Goal: Task Accomplishment & Management: Complete application form

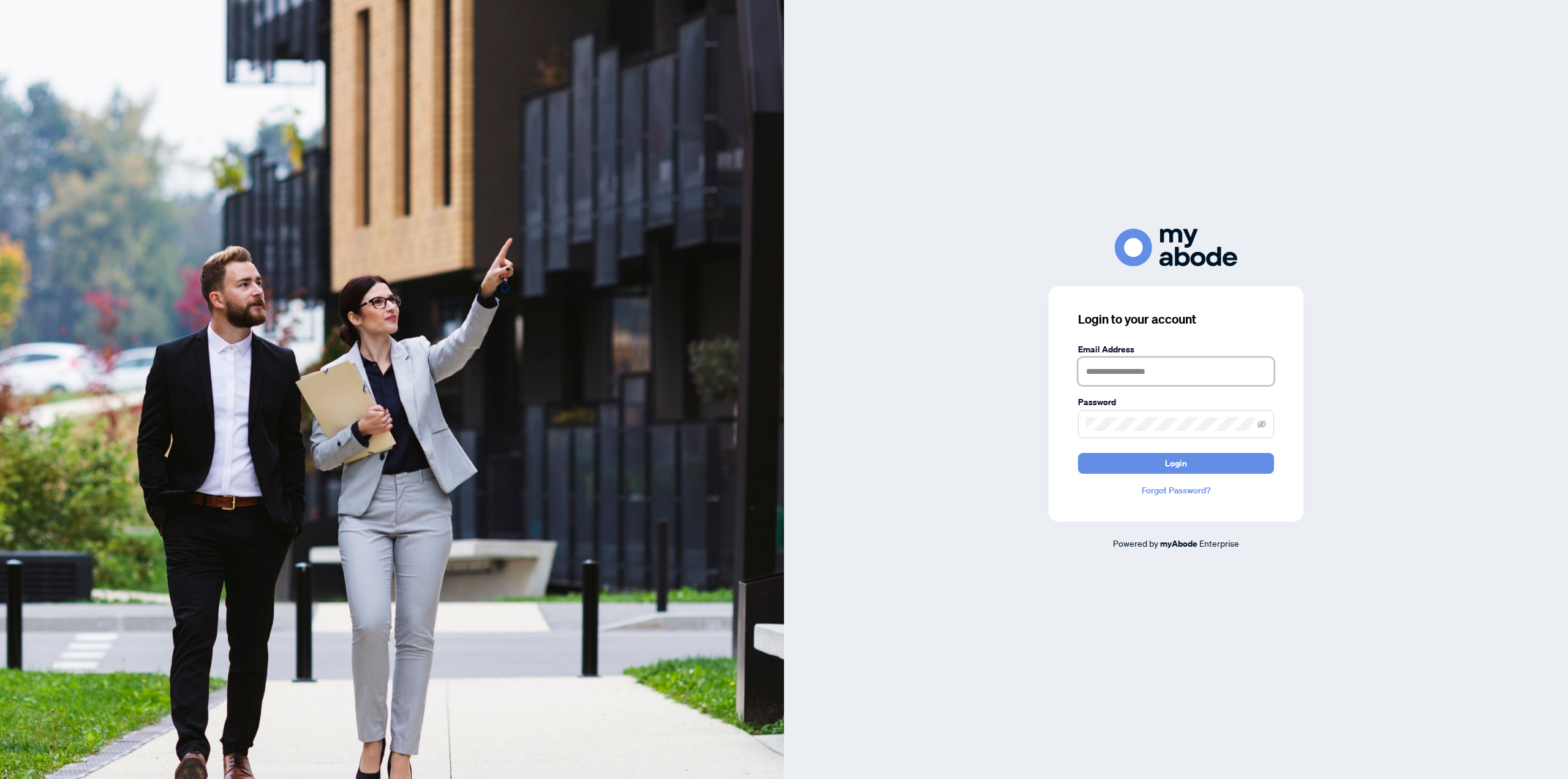
click at [1151, 361] on input "text" at bounding box center [1176, 371] width 196 height 28
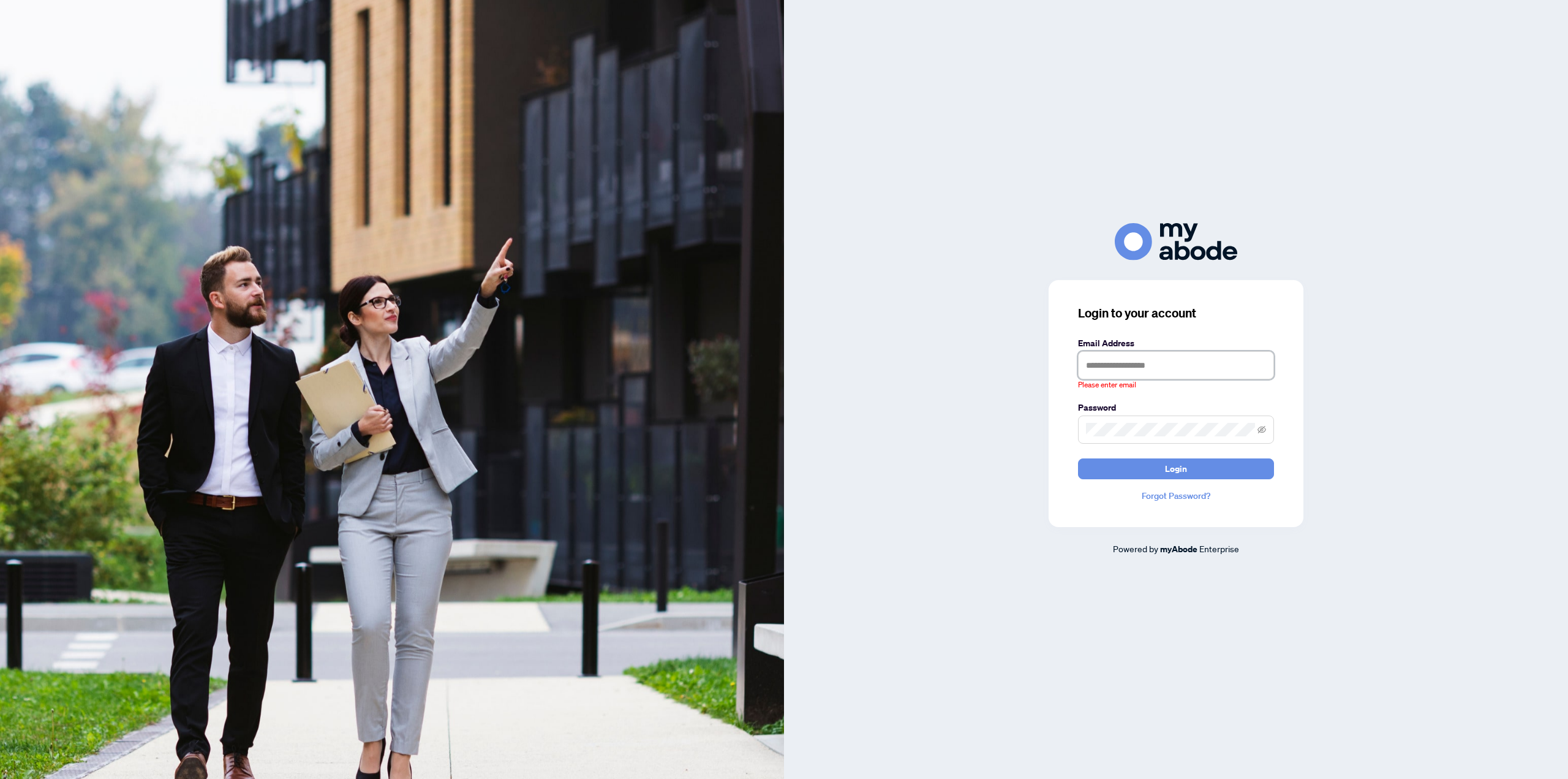
type input "**********"
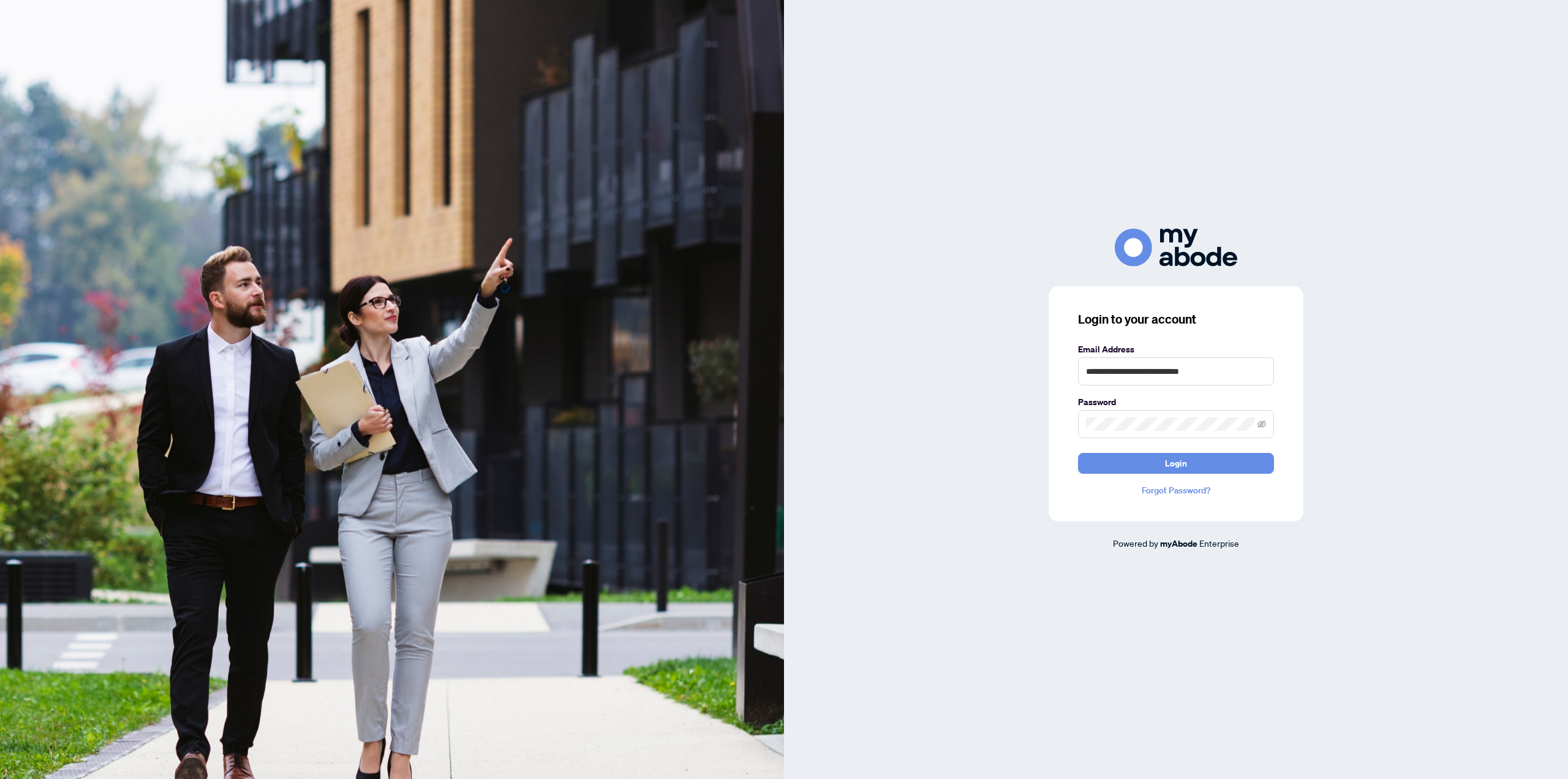
click at [1424, 470] on div "**********" at bounding box center [1176, 390] width 784 height 321
click at [1237, 469] on button "Login" at bounding box center [1176, 463] width 196 height 20
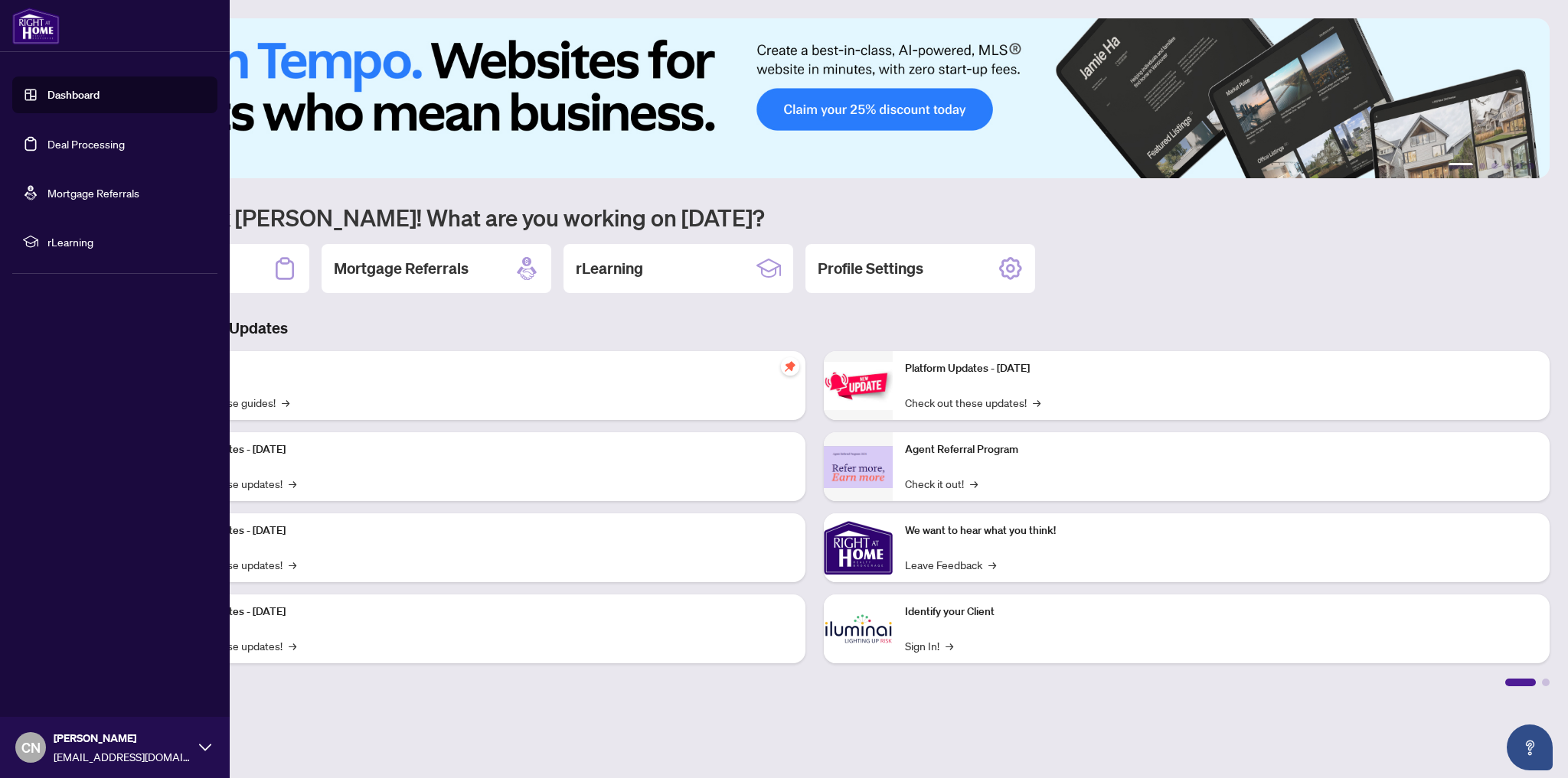
click at [100, 146] on link "Deal Processing" at bounding box center [86, 144] width 78 height 14
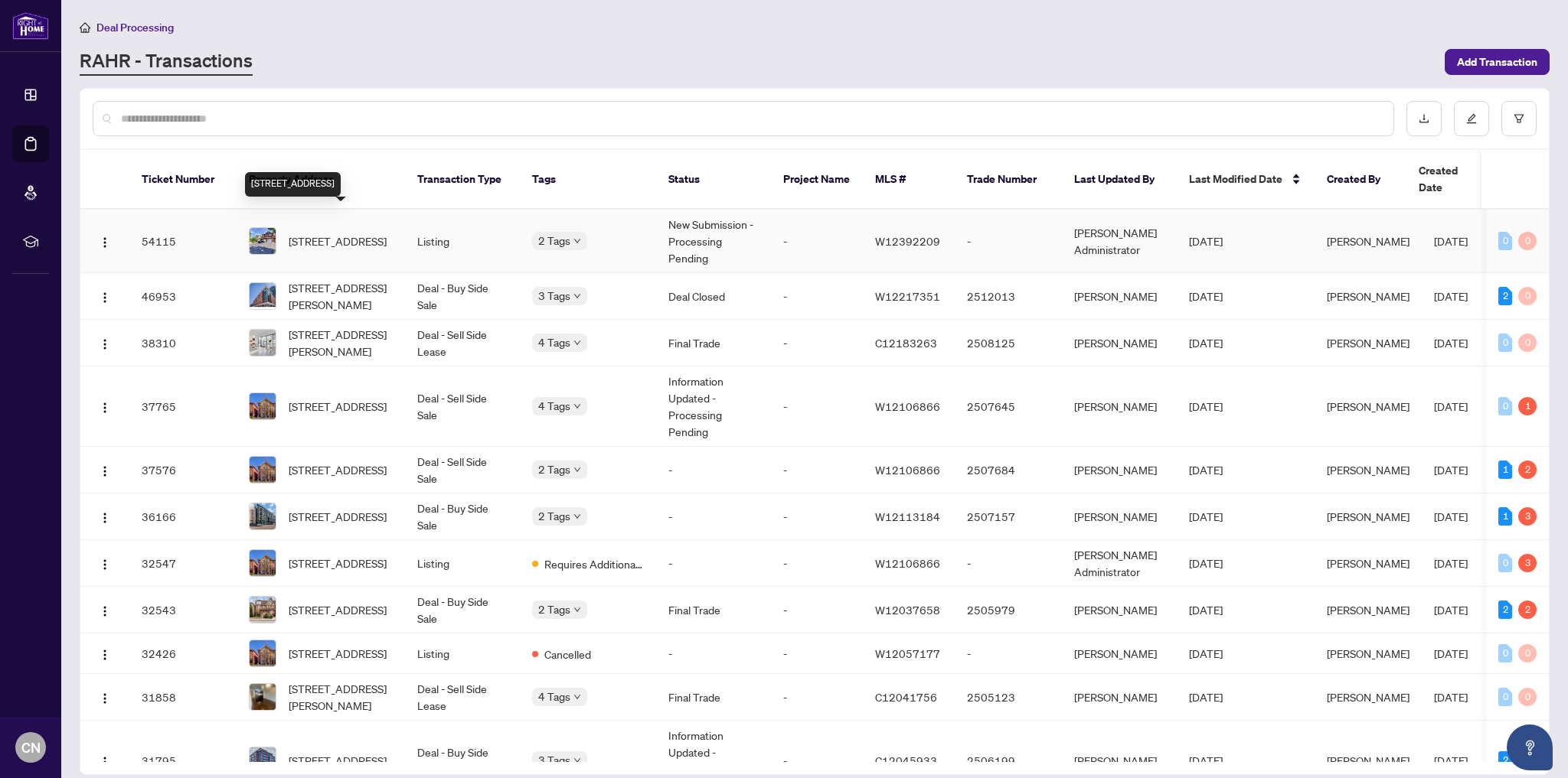
click at [334, 233] on span "[STREET_ADDRESS]" at bounding box center [338, 241] width 98 height 17
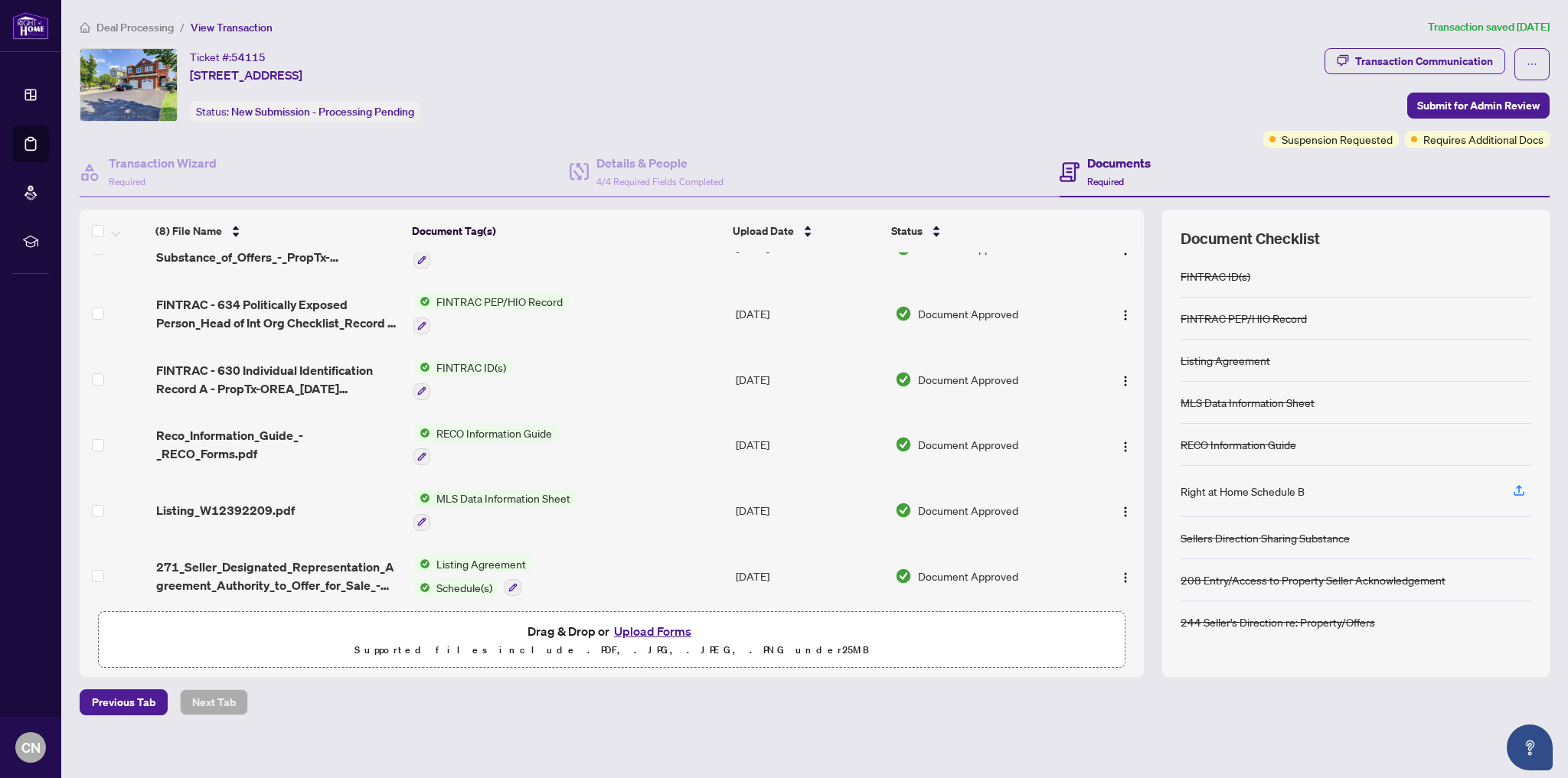
scroll to position [170, 0]
click at [659, 630] on button "Upload Forms" at bounding box center [652, 631] width 86 height 20
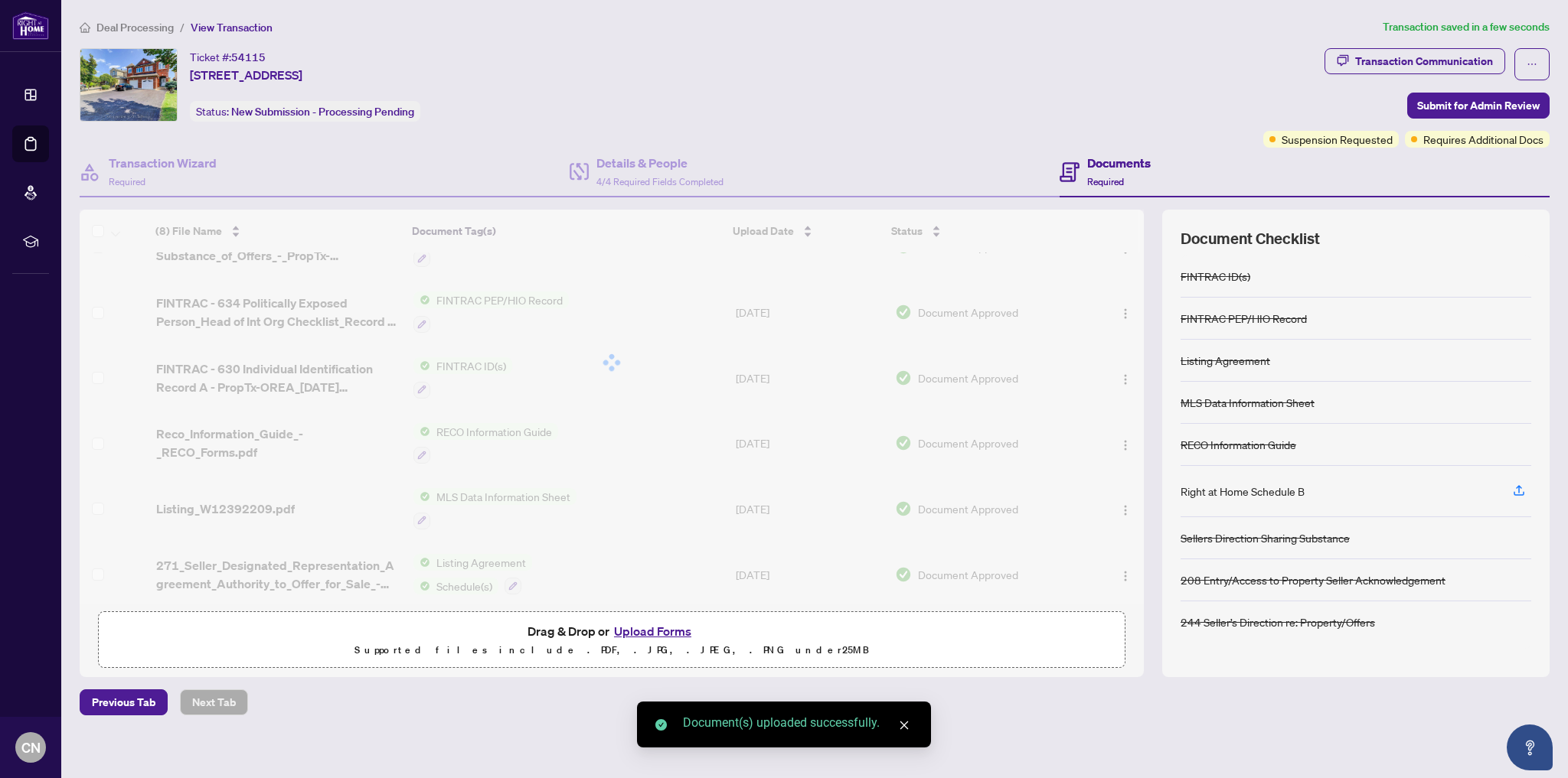
scroll to position [231, 0]
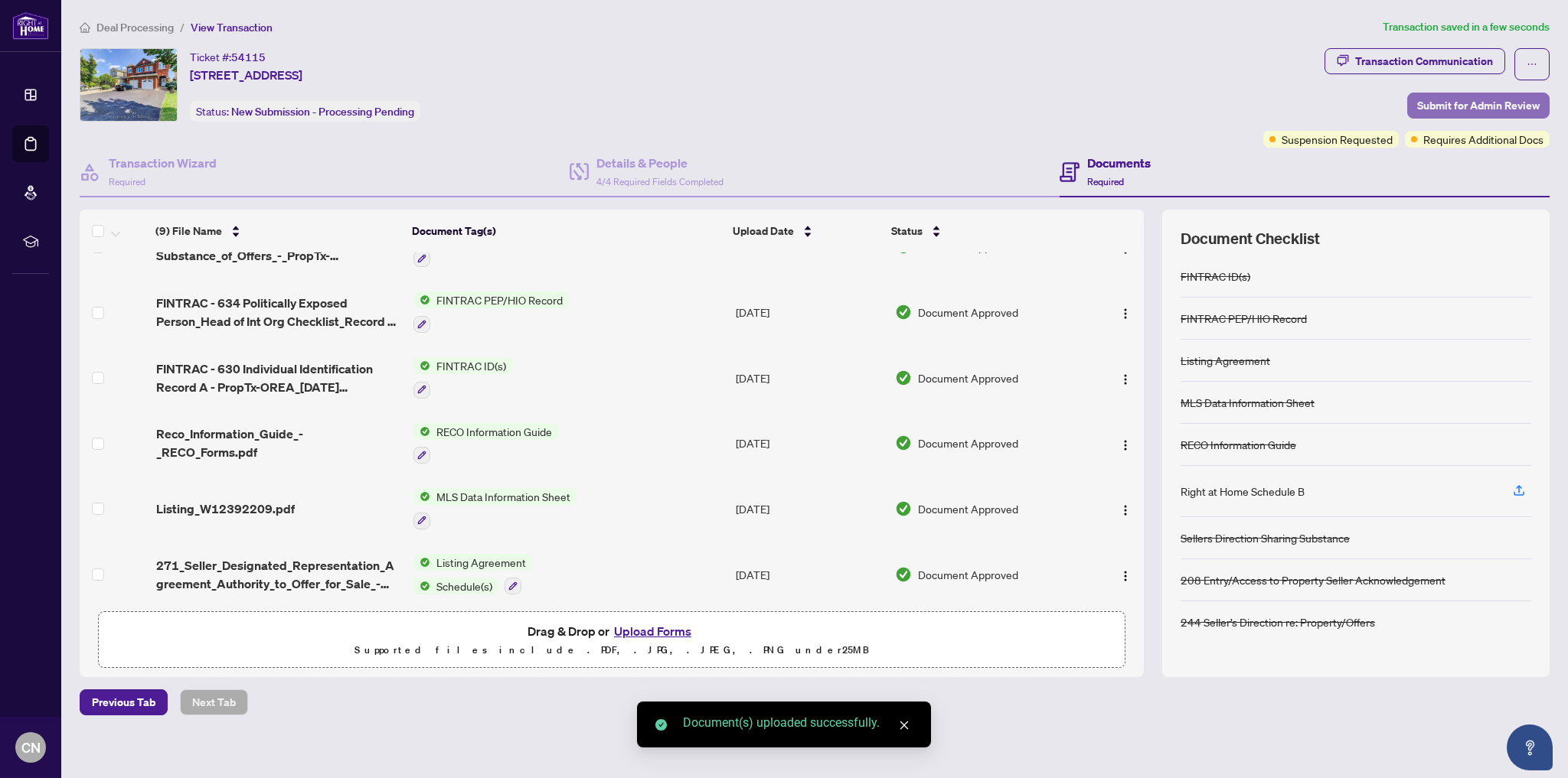
click at [1433, 98] on span "Submit for Admin Review" at bounding box center [1478, 106] width 122 height 25
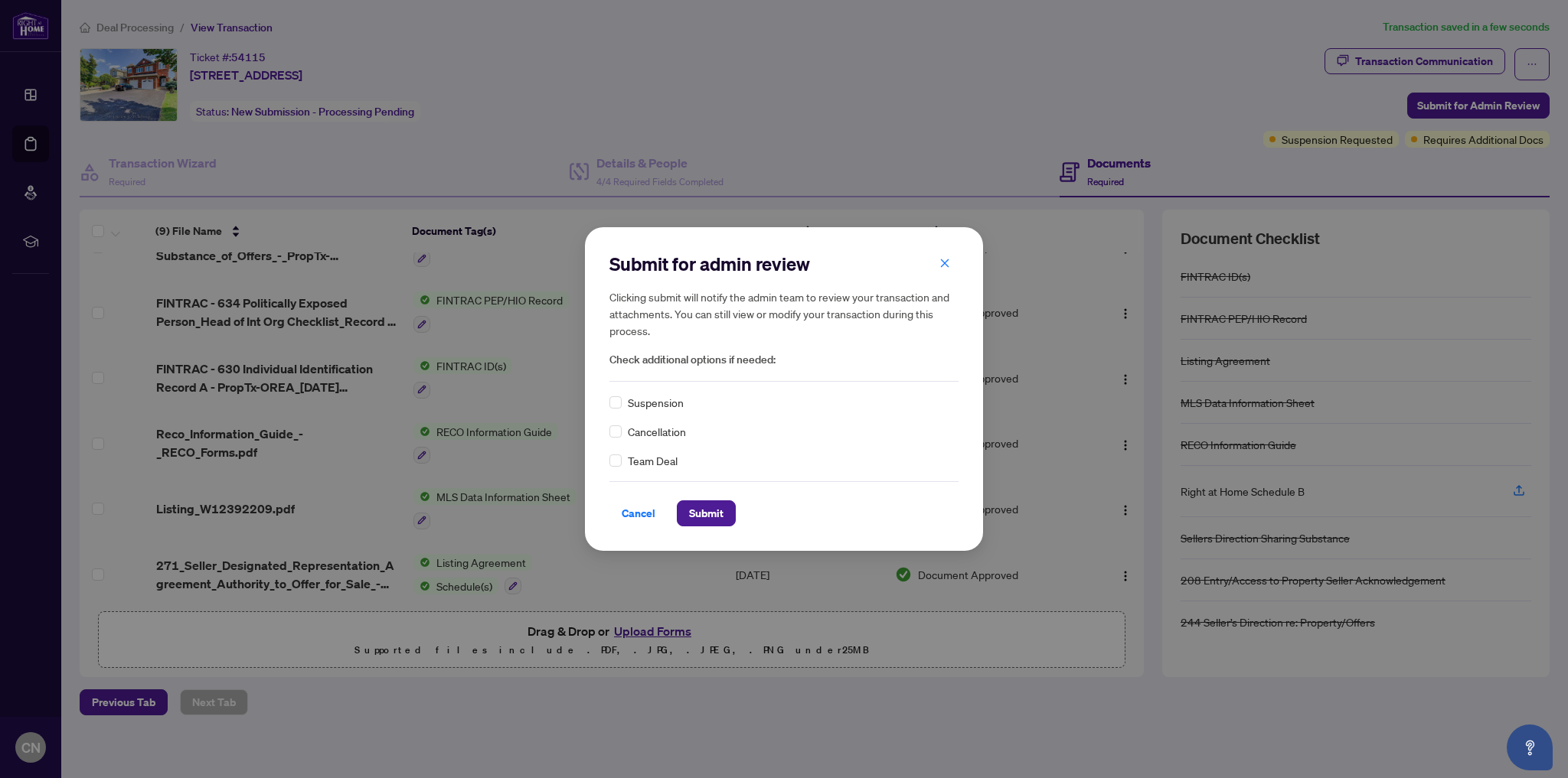
click at [652, 409] on span "Suspension" at bounding box center [655, 403] width 56 height 17
click at [706, 510] on span "Submit" at bounding box center [706, 514] width 34 height 25
